Goal: Task Accomplishment & Management: Manage account settings

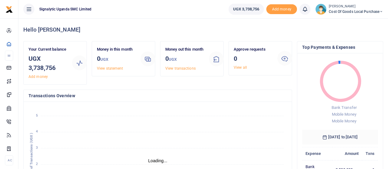
scroll to position [5, 5]
click at [380, 10] on icon at bounding box center [382, 12] width 4 height 4
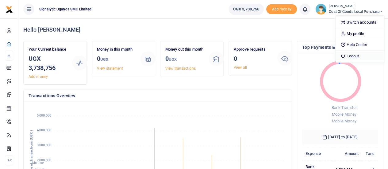
click at [356, 53] on link "Logout" at bounding box center [360, 56] width 49 height 9
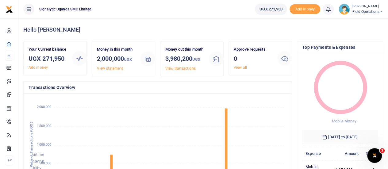
click at [380, 10] on icon at bounding box center [382, 12] width 4 height 4
click at [354, 54] on link "Logout" at bounding box center [366, 56] width 49 height 9
